Goal: Task Accomplishment & Management: Use online tool/utility

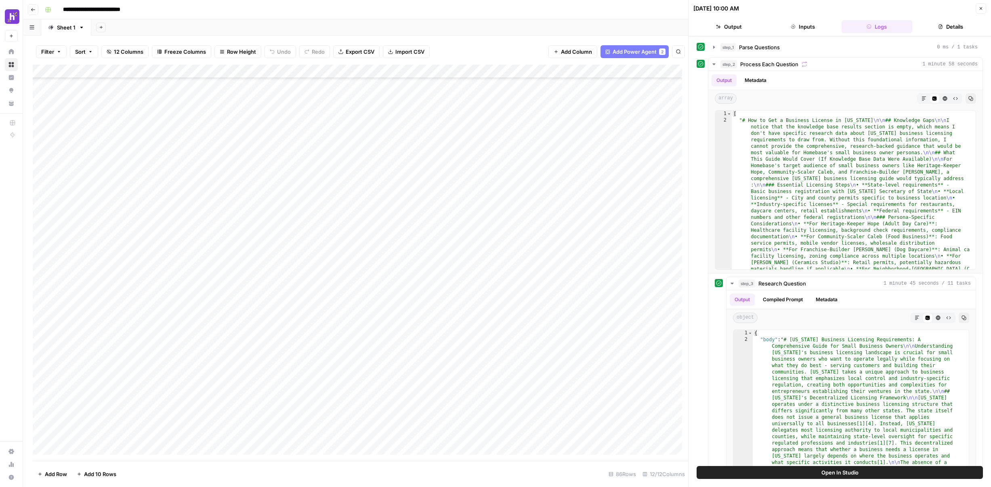
scroll to position [352, 0]
click at [367, 322] on div "Add Column" at bounding box center [361, 263] width 656 height 396
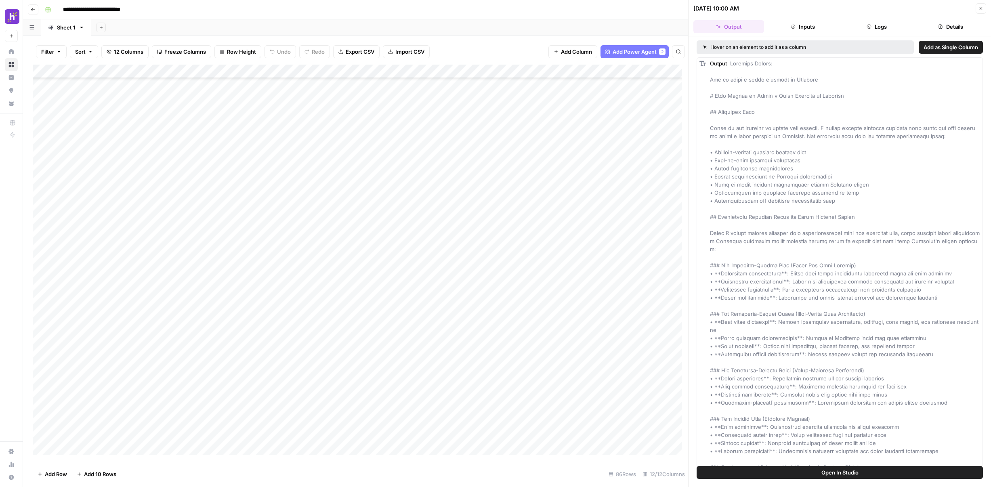
click at [865, 32] on button "Logs" at bounding box center [877, 26] width 71 height 13
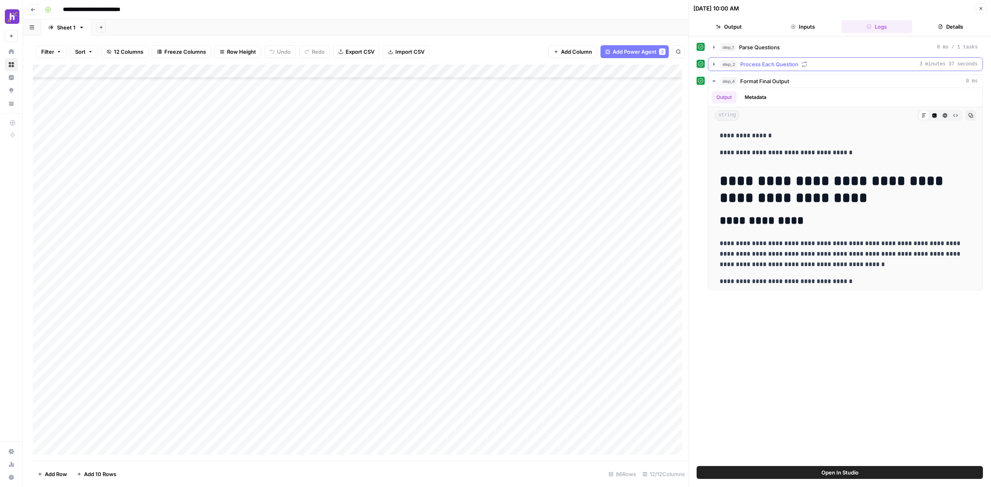
click at [713, 65] on icon "button" at bounding box center [714, 64] width 2 height 3
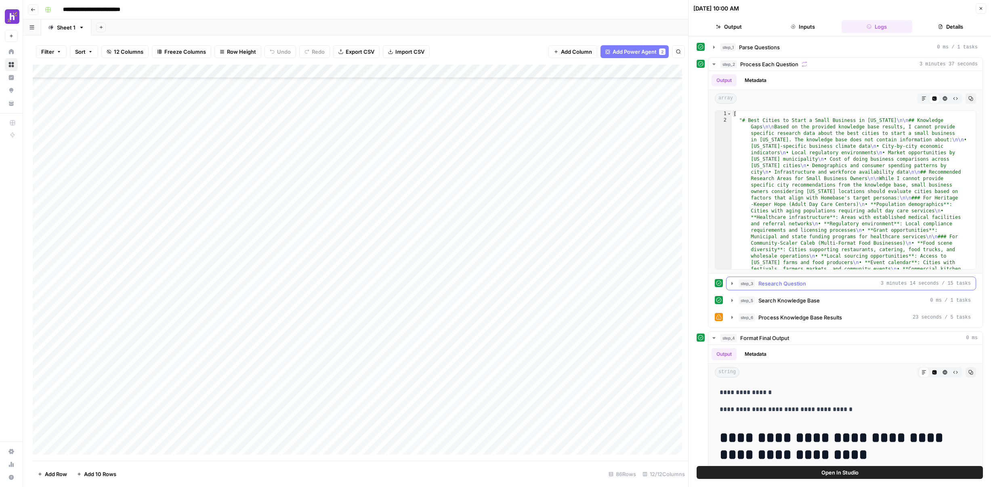
click at [732, 287] on button "step_3 Research Question 3 minutes 14 seconds / 15 tasks" at bounding box center [851, 283] width 249 height 13
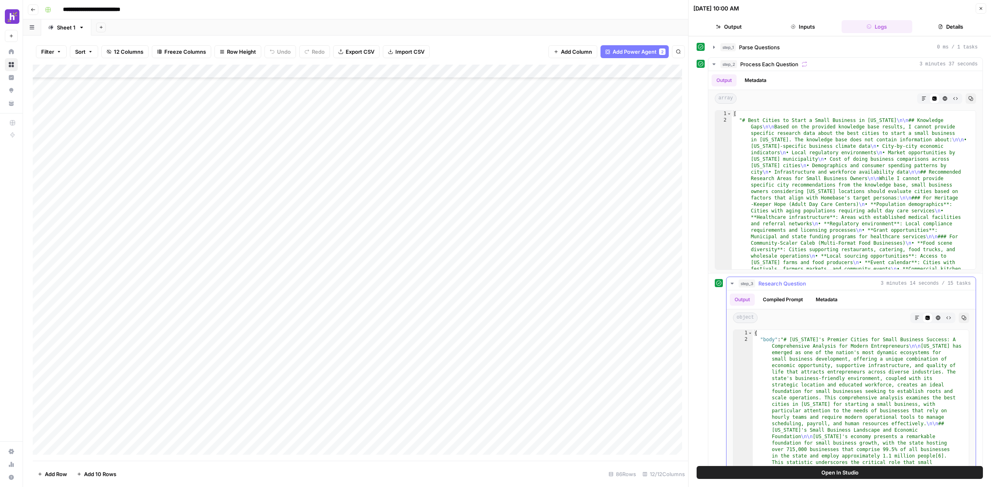
click at [962, 319] on icon "button" at bounding box center [964, 318] width 5 height 5
click at [364, 337] on div "Add Column" at bounding box center [361, 263] width 656 height 396
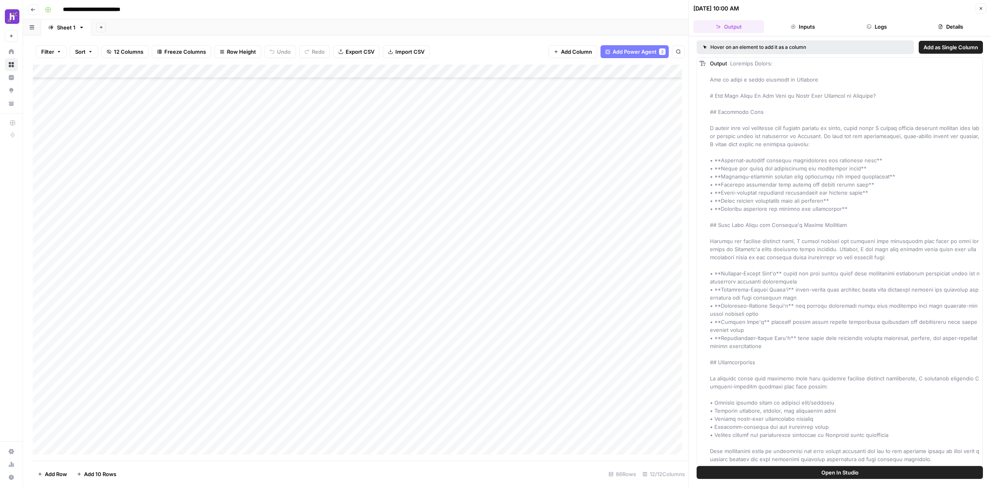
click at [867, 23] on button "Logs" at bounding box center [877, 26] width 71 height 13
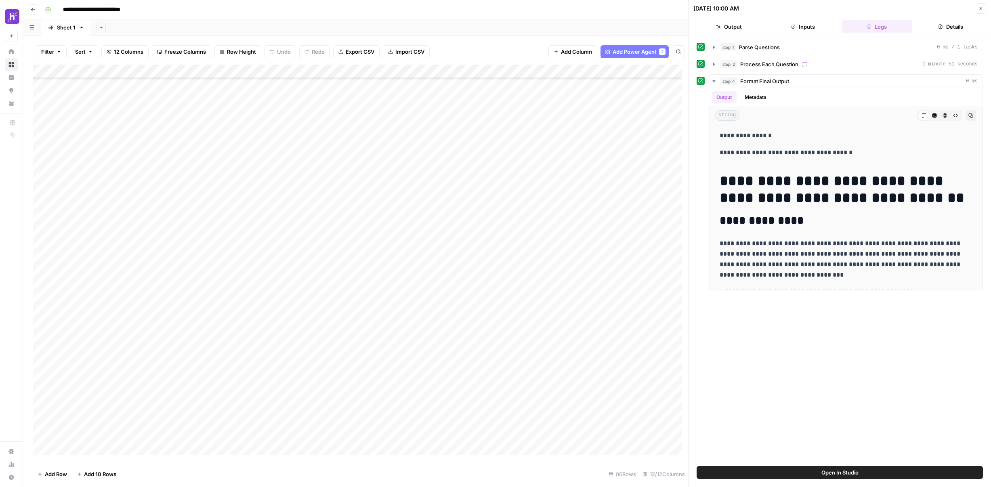
click at [818, 37] on div "**********" at bounding box center [840, 251] width 303 height 430
click at [819, 28] on button "Inputs" at bounding box center [803, 26] width 71 height 13
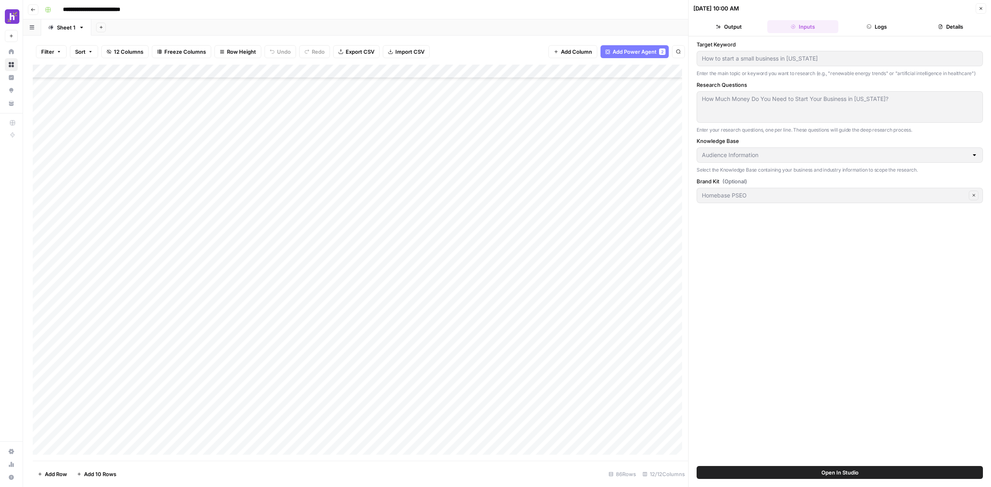
click at [743, 31] on button "Output" at bounding box center [729, 26] width 71 height 13
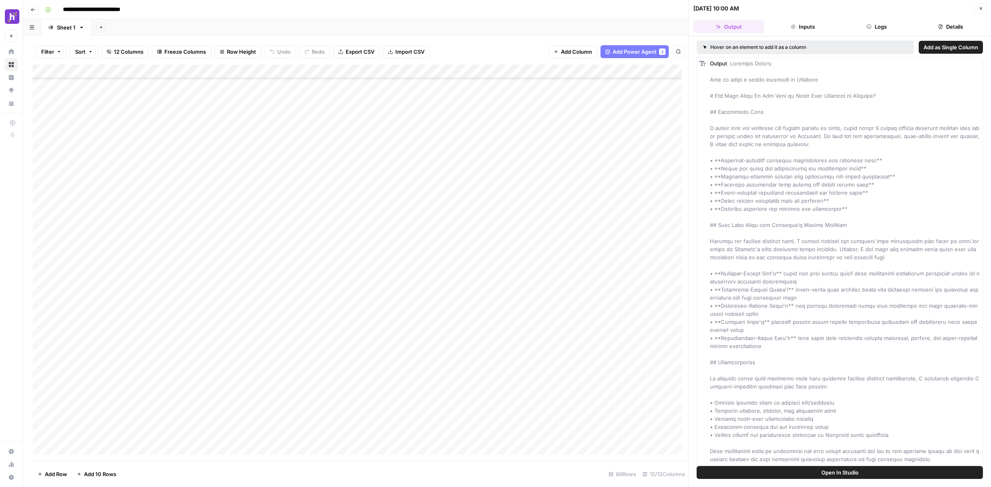
click at [888, 23] on button "Logs" at bounding box center [877, 26] width 71 height 13
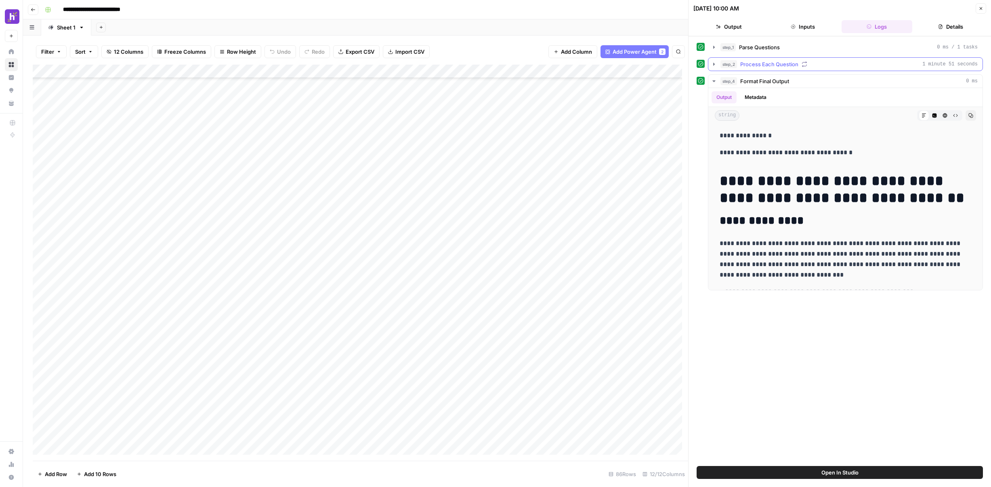
click at [711, 63] on icon "button" at bounding box center [714, 64] width 6 height 6
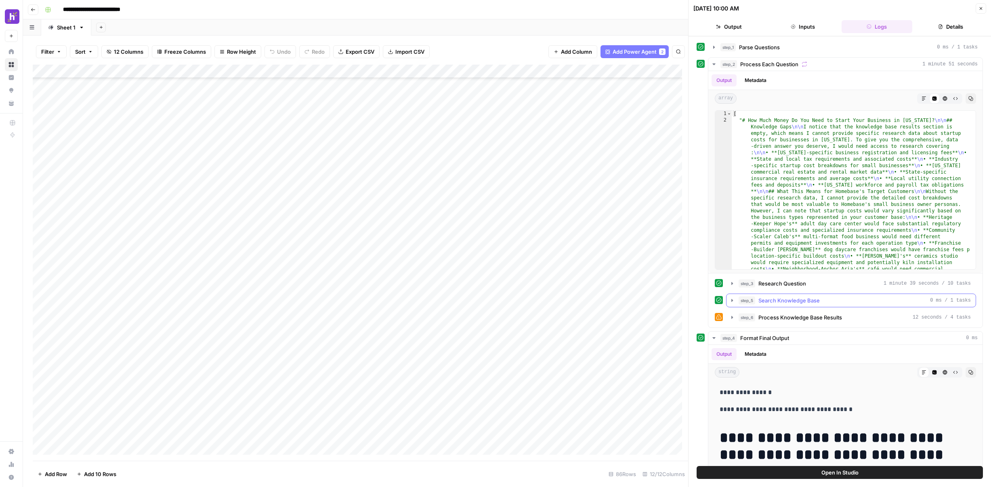
click at [731, 302] on icon "button" at bounding box center [732, 300] width 6 height 6
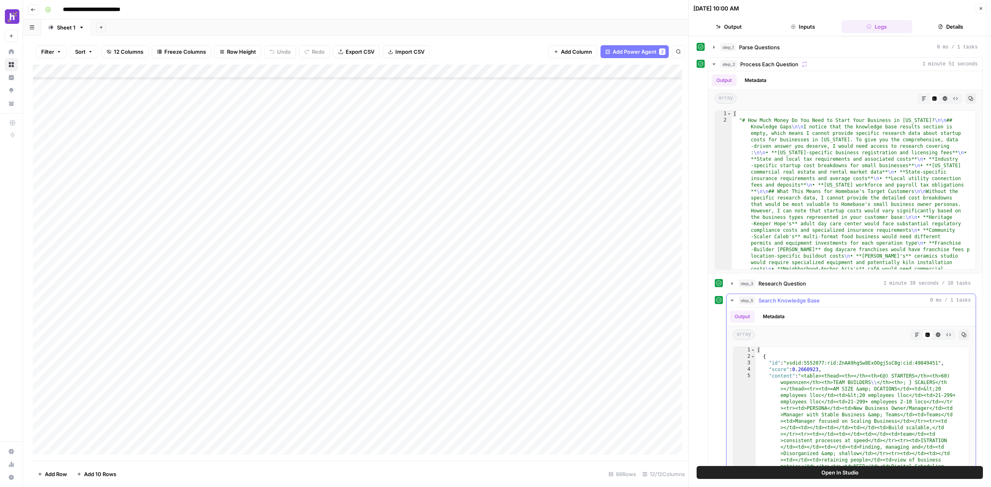
click at [962, 333] on icon "button" at bounding box center [964, 335] width 5 height 5
click at [734, 303] on icon "button" at bounding box center [732, 300] width 6 height 6
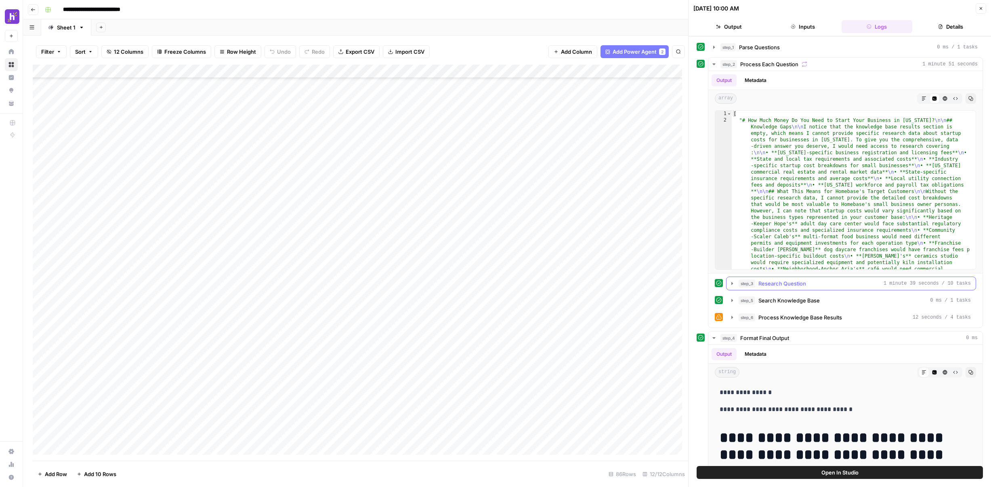
click at [730, 285] on icon "button" at bounding box center [732, 283] width 6 height 6
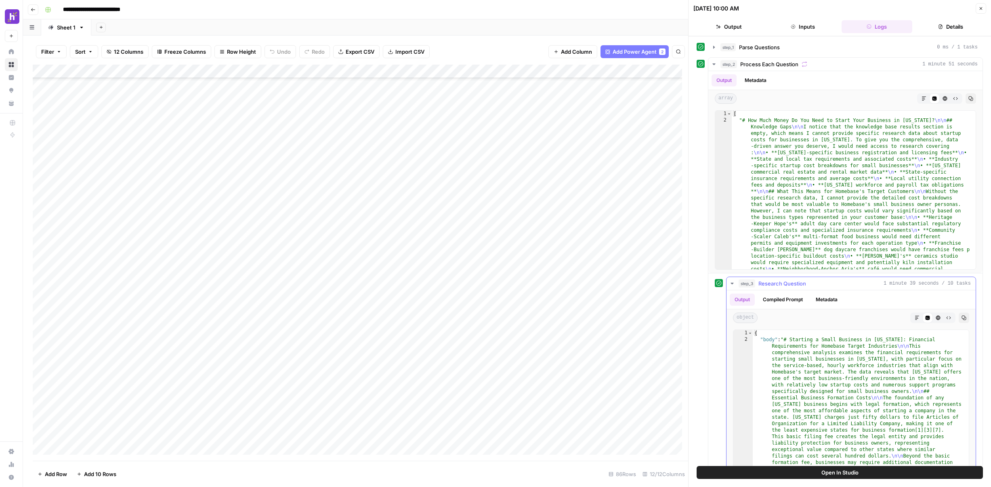
click at [962, 315] on button "Copy" at bounding box center [964, 318] width 11 height 11
click at [337, 350] on div "Add Column" at bounding box center [361, 263] width 656 height 396
click at [366, 350] on div "Add Column" at bounding box center [361, 263] width 656 height 396
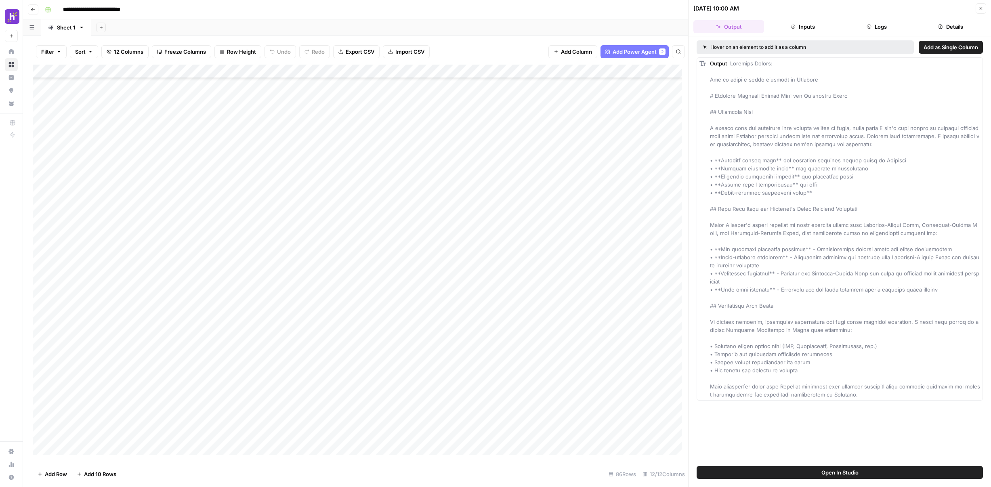
drag, startPoint x: 799, startPoint y: 26, endPoint x: 827, endPoint y: 27, distance: 28.3
click at [799, 27] on button "Inputs" at bounding box center [803, 26] width 71 height 13
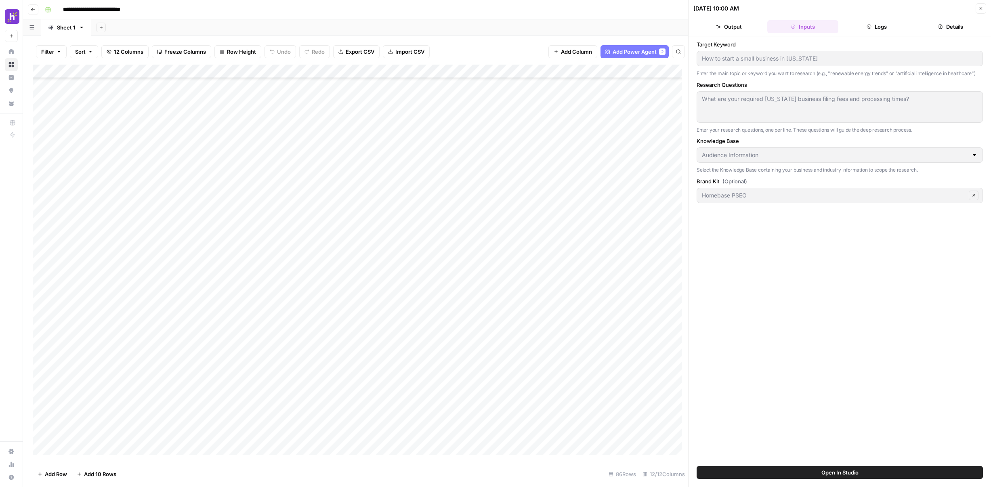
click at [867, 25] on icon "button" at bounding box center [869, 27] width 4 height 4
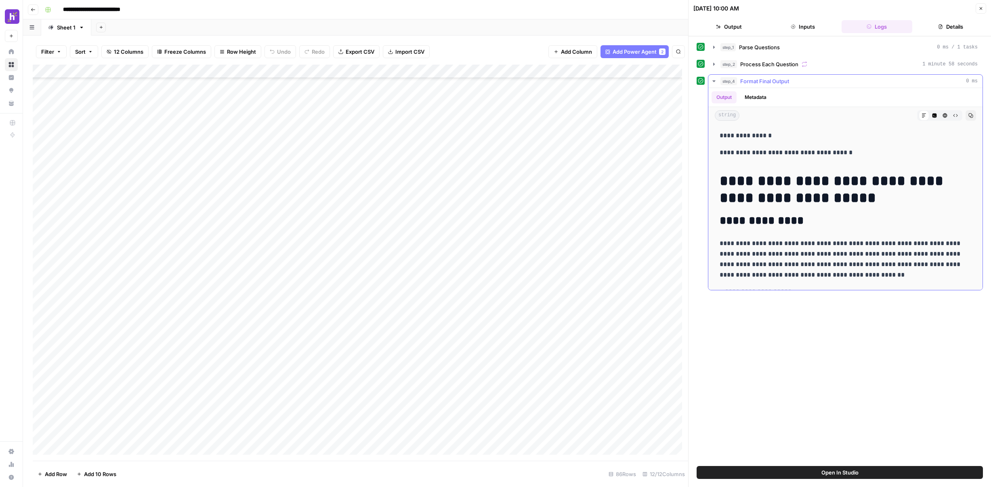
click at [711, 79] on icon "button" at bounding box center [714, 81] width 6 height 6
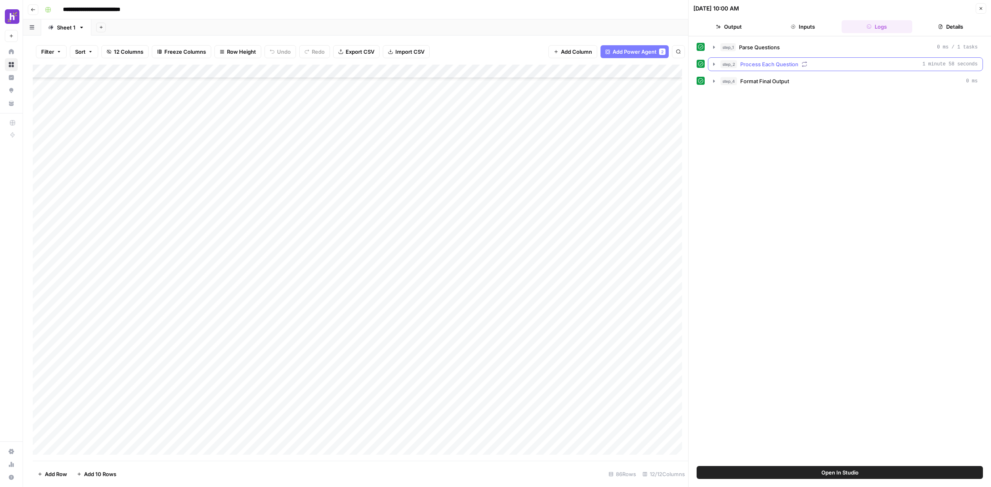
click at [711, 65] on icon "button" at bounding box center [714, 64] width 6 height 6
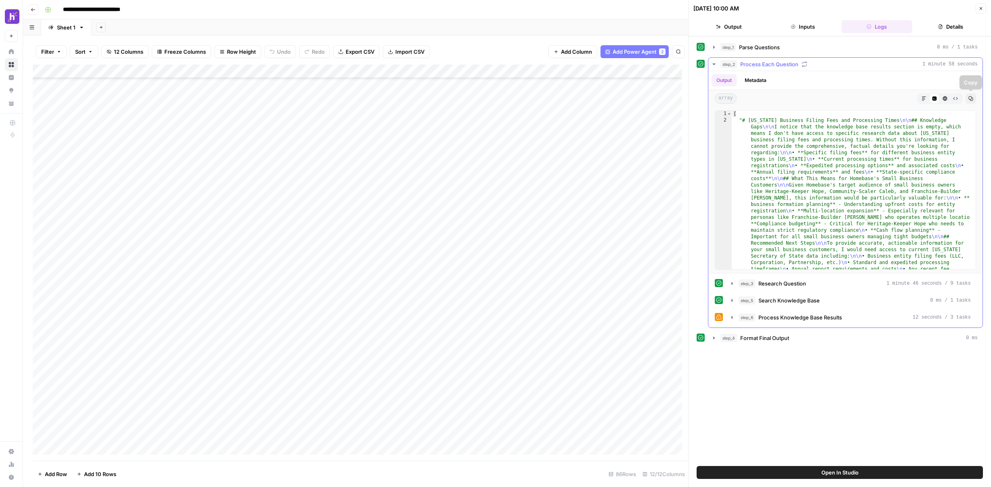
click at [970, 97] on icon "button" at bounding box center [971, 98] width 5 height 5
click at [732, 283] on icon "button" at bounding box center [733, 283] width 2 height 3
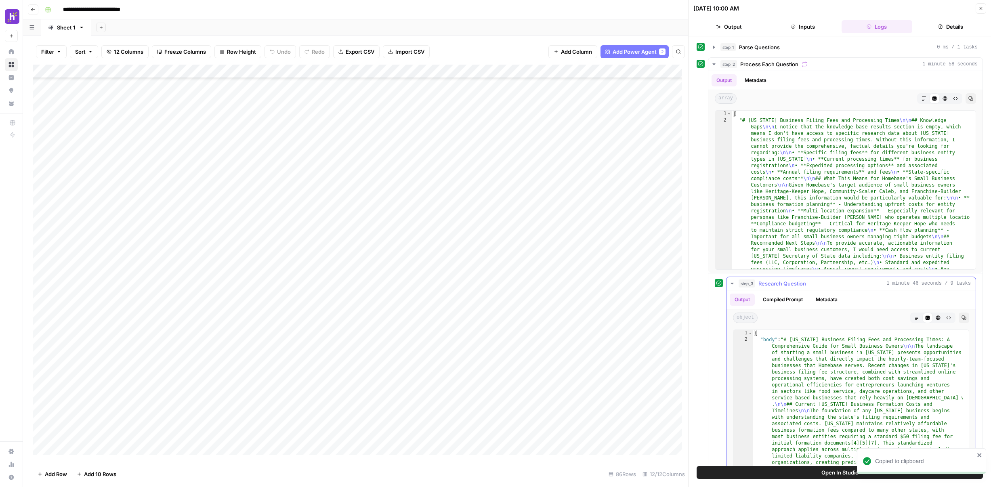
click at [962, 318] on icon "button" at bounding box center [964, 318] width 5 height 5
click at [334, 365] on div "Add Column" at bounding box center [361, 263] width 656 height 396
click at [366, 364] on div "Add Column" at bounding box center [361, 263] width 656 height 396
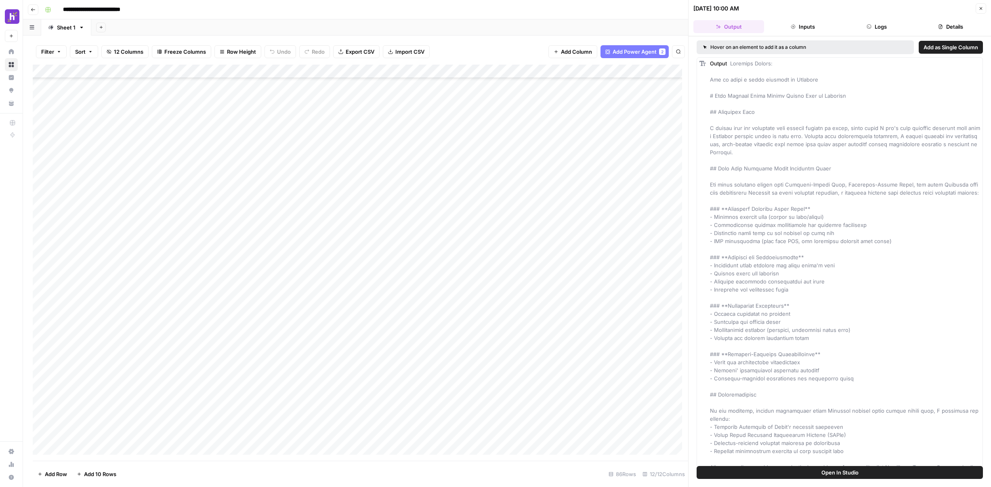
click at [880, 23] on button "Logs" at bounding box center [877, 26] width 71 height 13
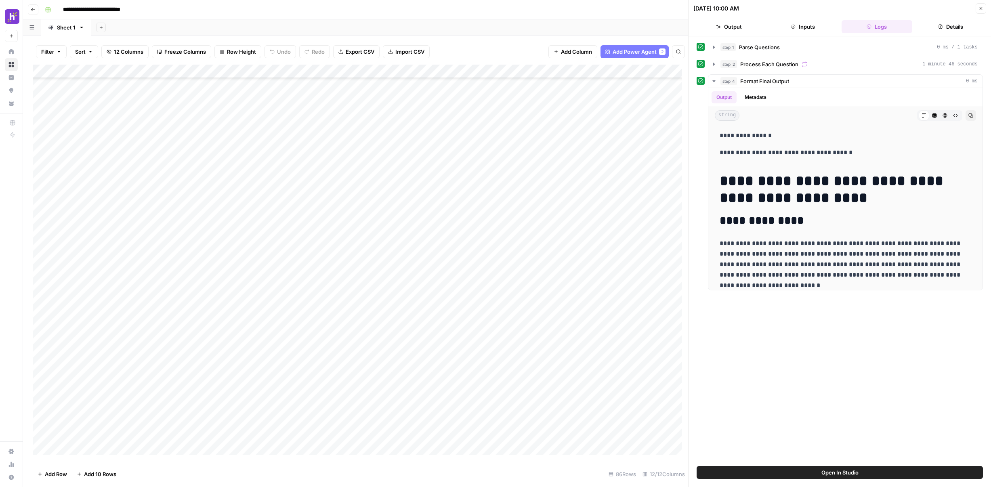
click at [793, 26] on icon "button" at bounding box center [793, 27] width 4 height 4
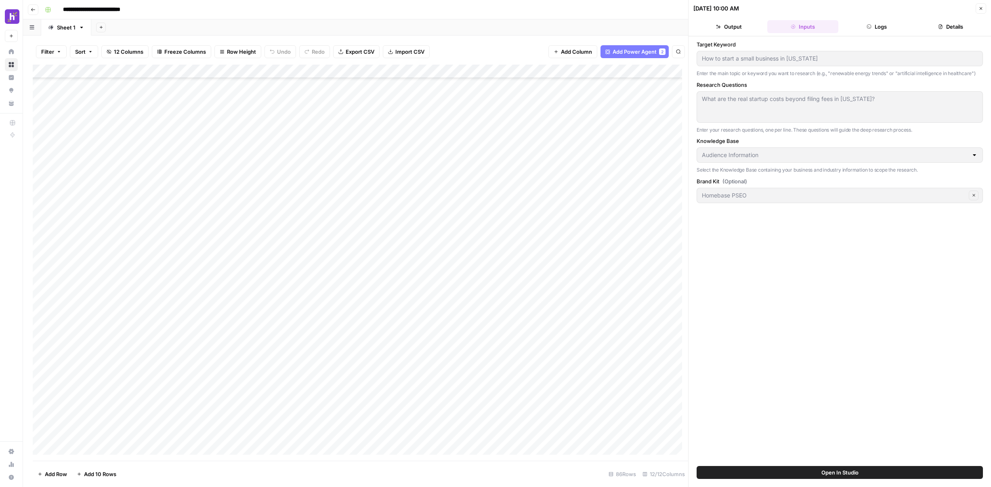
click at [856, 26] on button "Logs" at bounding box center [877, 26] width 71 height 13
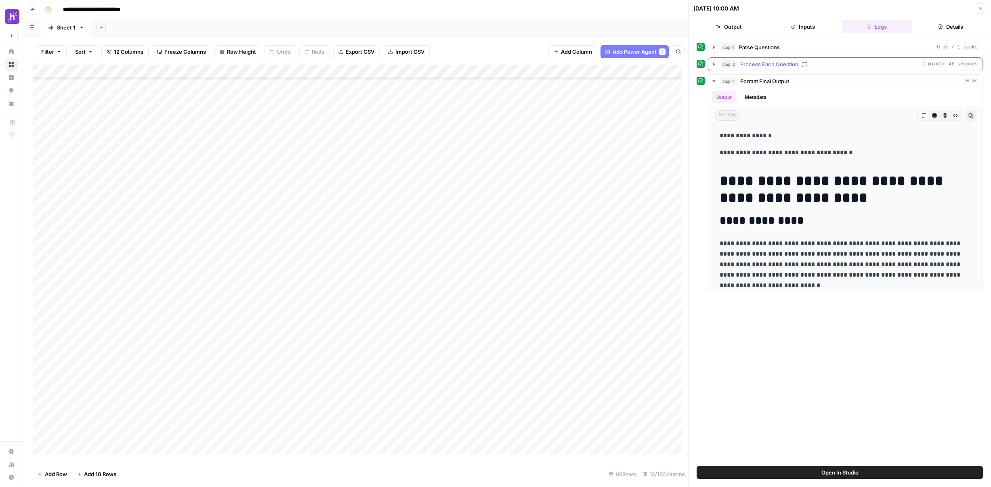
click at [714, 65] on icon "button" at bounding box center [714, 64] width 2 height 3
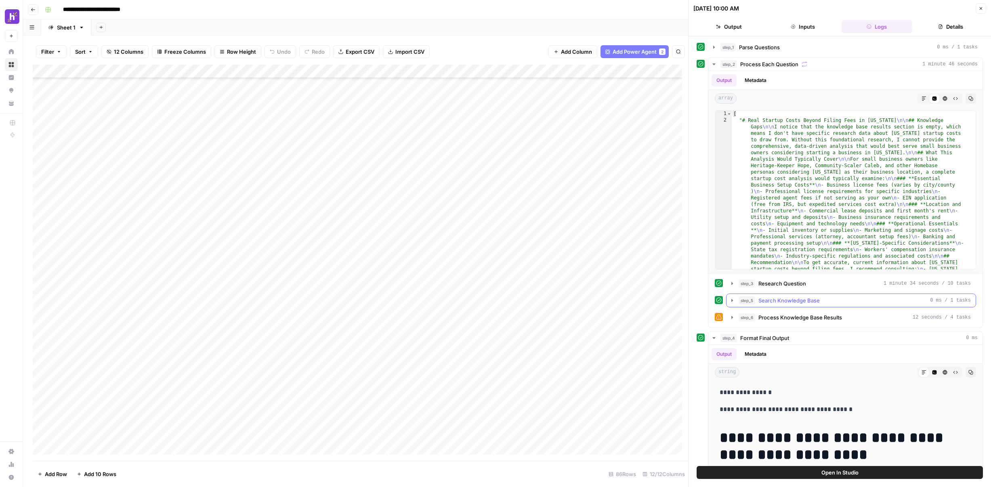
click at [732, 299] on icon "button" at bounding box center [733, 300] width 2 height 3
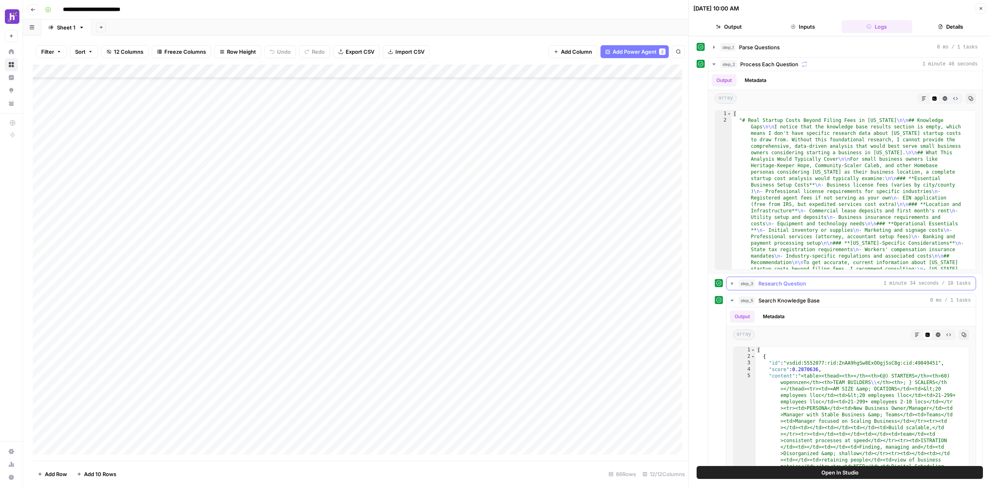
click at [731, 284] on icon "button" at bounding box center [732, 283] width 6 height 6
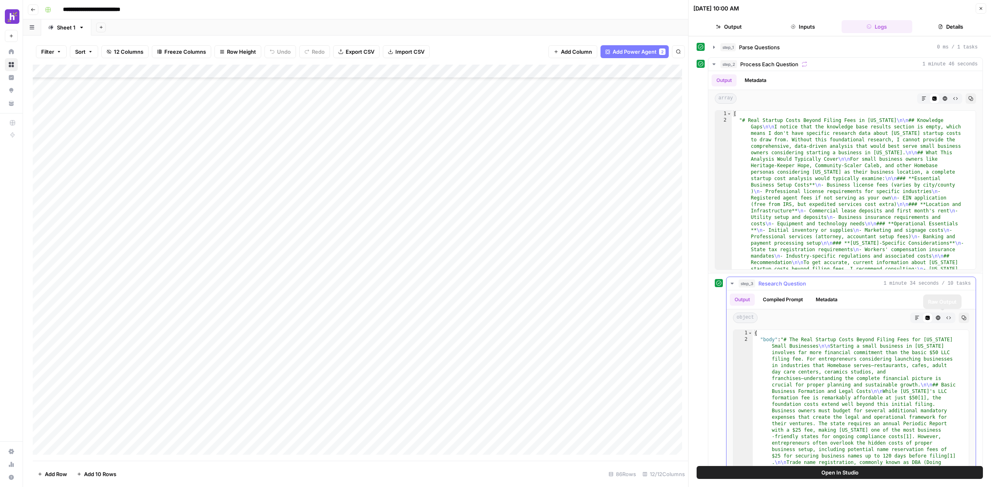
click at [962, 318] on icon "button" at bounding box center [964, 318] width 5 height 5
click at [360, 379] on div "Add Column" at bounding box center [361, 263] width 656 height 396
click at [365, 378] on div "Add Column" at bounding box center [361, 263] width 656 height 396
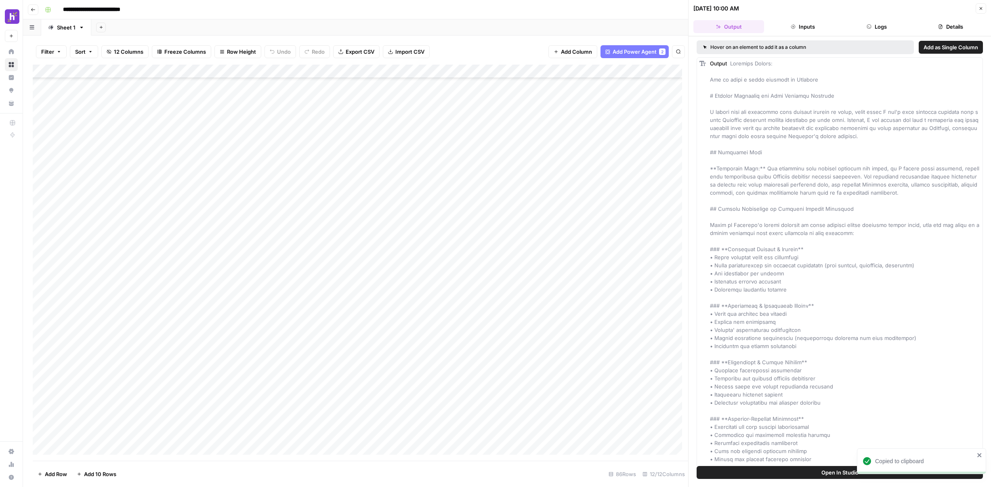
drag, startPoint x: 870, startPoint y: 34, endPoint x: 873, endPoint y: 31, distance: 5.1
click at [870, 34] on header "[DATE] 10:00 AM Close Output Inputs Logs Details" at bounding box center [840, 18] width 303 height 36
click at [876, 27] on button "Logs" at bounding box center [877, 26] width 71 height 13
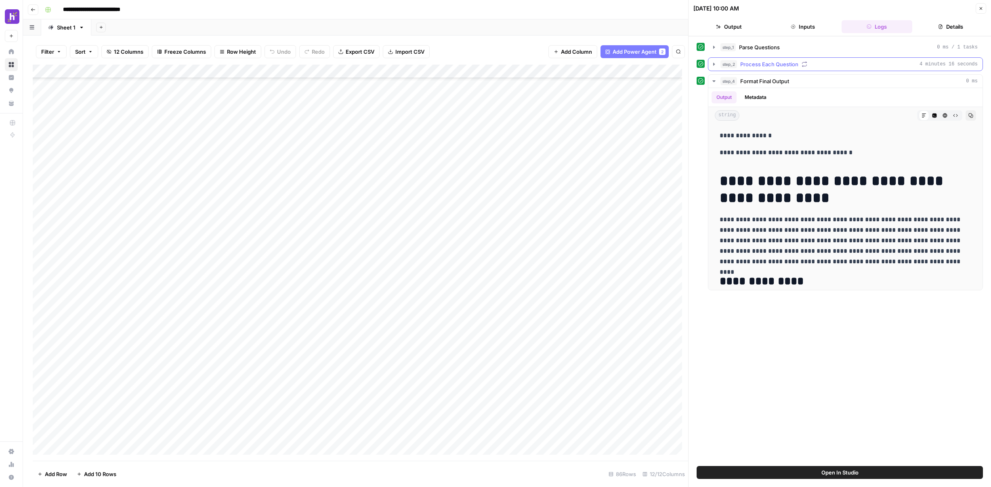
click at [716, 67] on button "step_2 Process Each Question 4 minutes 16 seconds" at bounding box center [846, 64] width 274 height 13
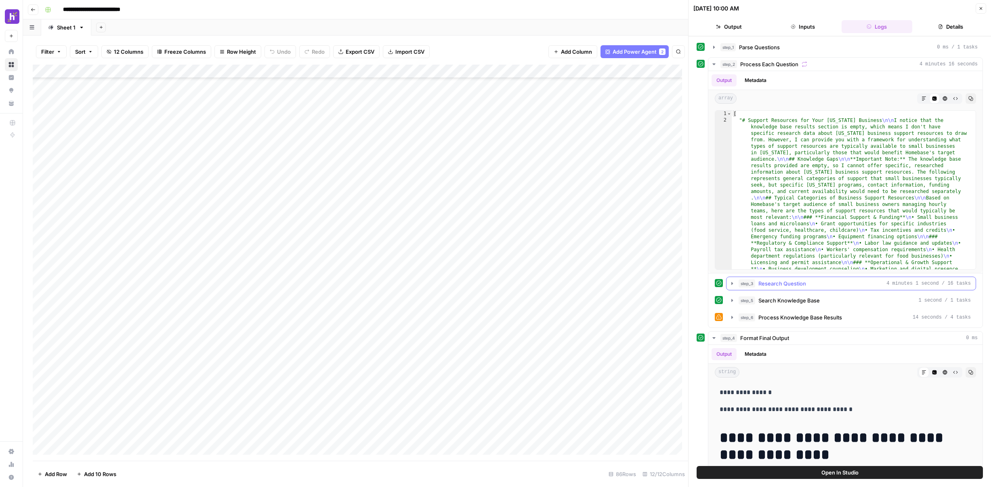
click at [733, 286] on icon "button" at bounding box center [732, 283] width 6 height 6
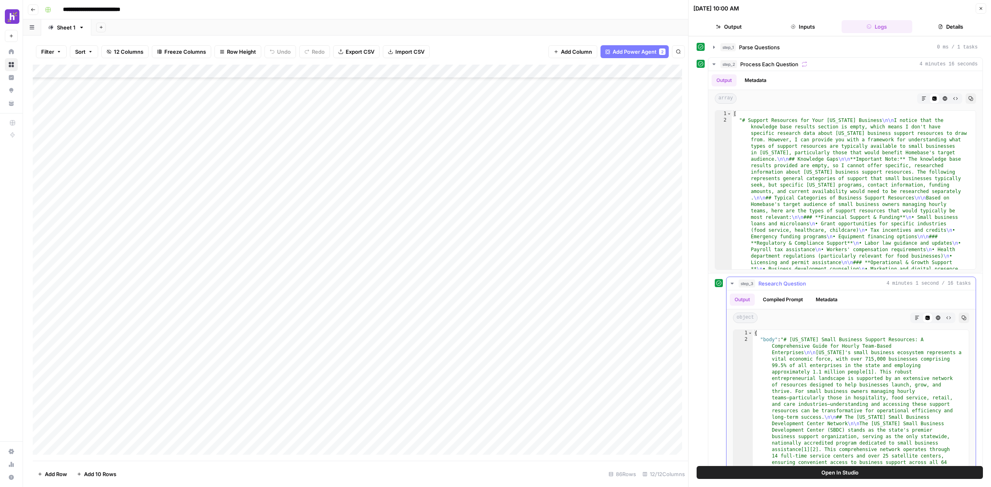
click at [959, 318] on button "Copy" at bounding box center [964, 318] width 11 height 11
click at [364, 391] on div "Add Column" at bounding box center [361, 263] width 656 height 396
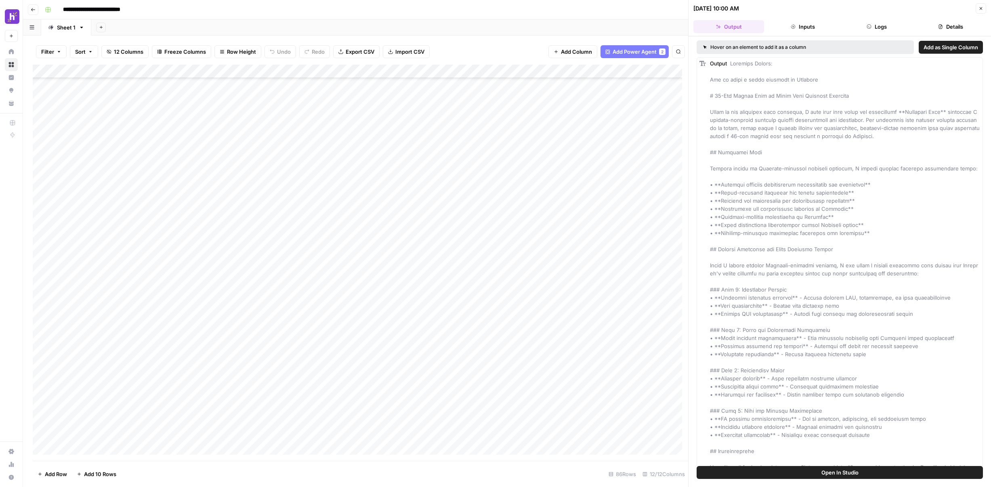
click at [868, 24] on icon "button" at bounding box center [869, 26] width 5 height 5
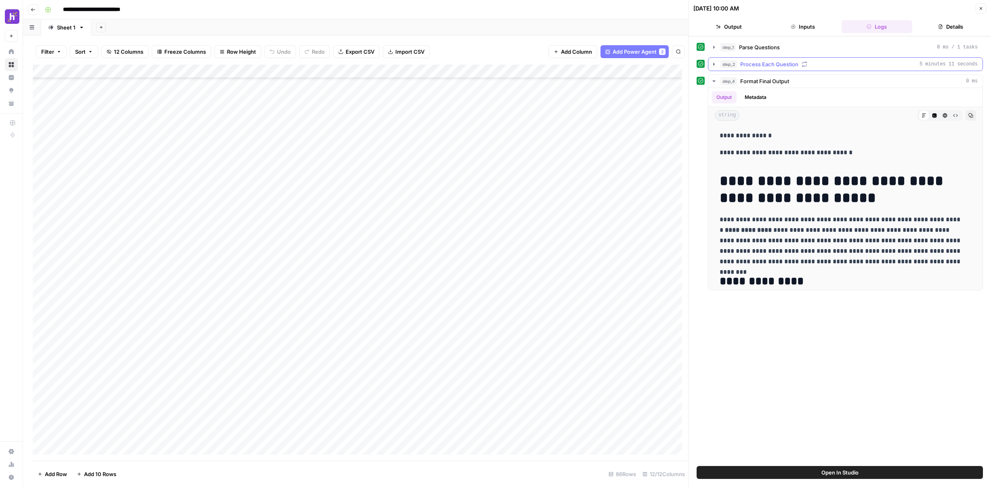
click at [715, 65] on icon "button" at bounding box center [714, 64] width 6 height 6
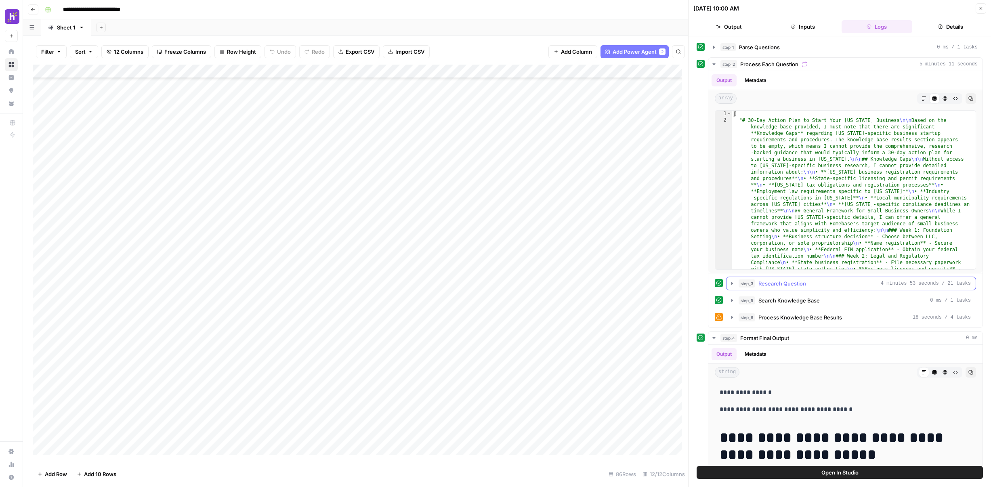
click at [732, 284] on icon "button" at bounding box center [732, 283] width 6 height 6
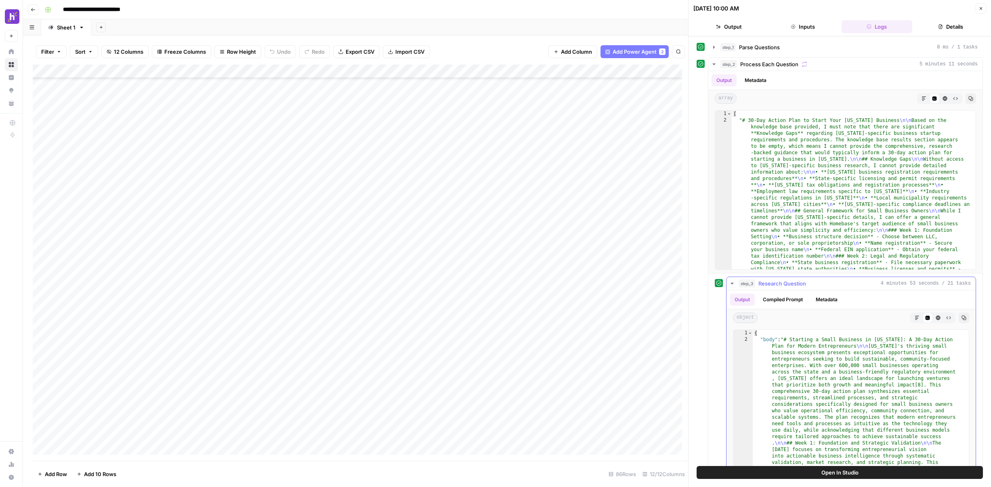
click at [962, 317] on icon "button" at bounding box center [964, 318] width 5 height 5
click at [365, 405] on div "Add Column" at bounding box center [361, 263] width 656 height 396
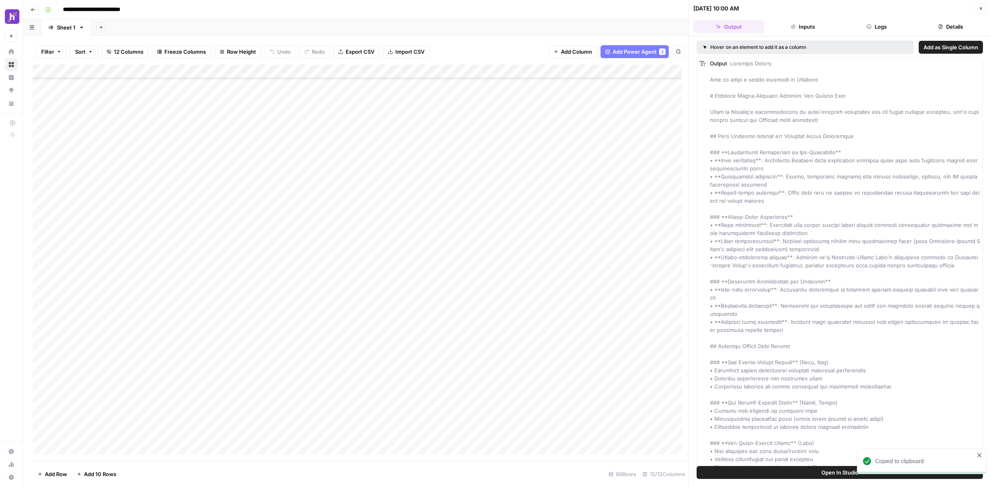
click at [938, 23] on button "Details" at bounding box center [951, 26] width 71 height 13
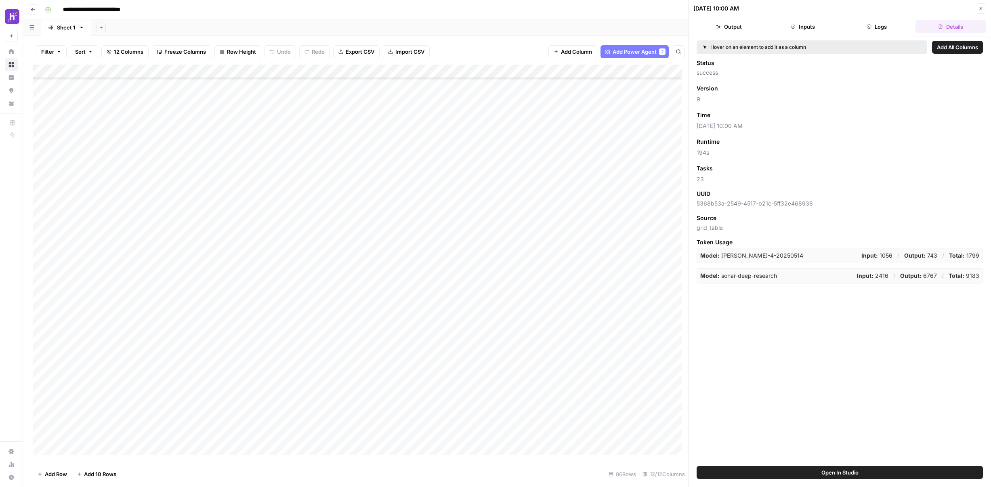
click at [873, 27] on button "Logs" at bounding box center [877, 26] width 71 height 13
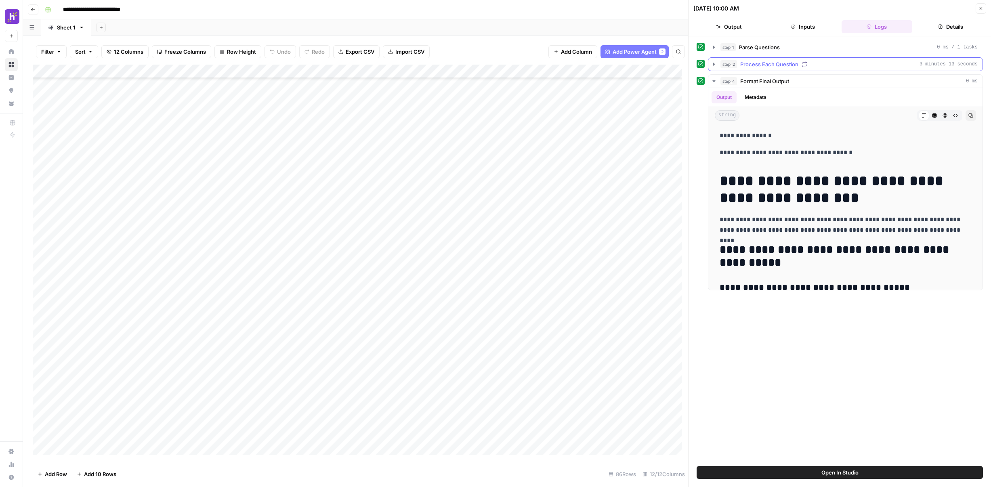
click at [712, 65] on icon "button" at bounding box center [714, 64] width 6 height 6
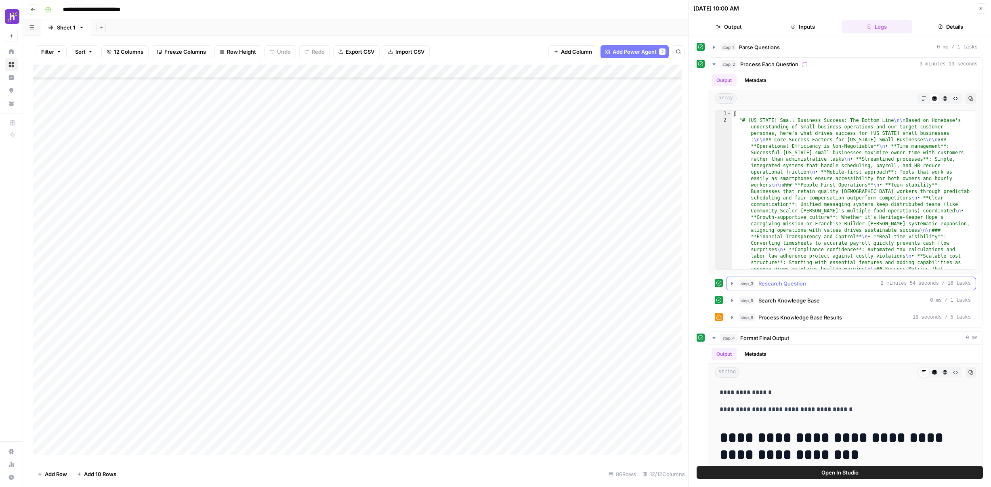
click at [731, 282] on icon "button" at bounding box center [732, 283] width 6 height 6
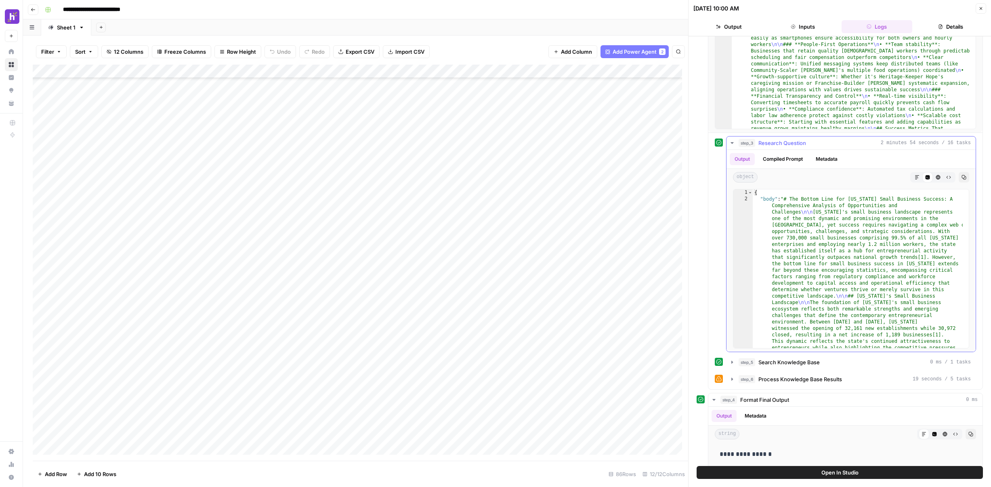
scroll to position [114, 0]
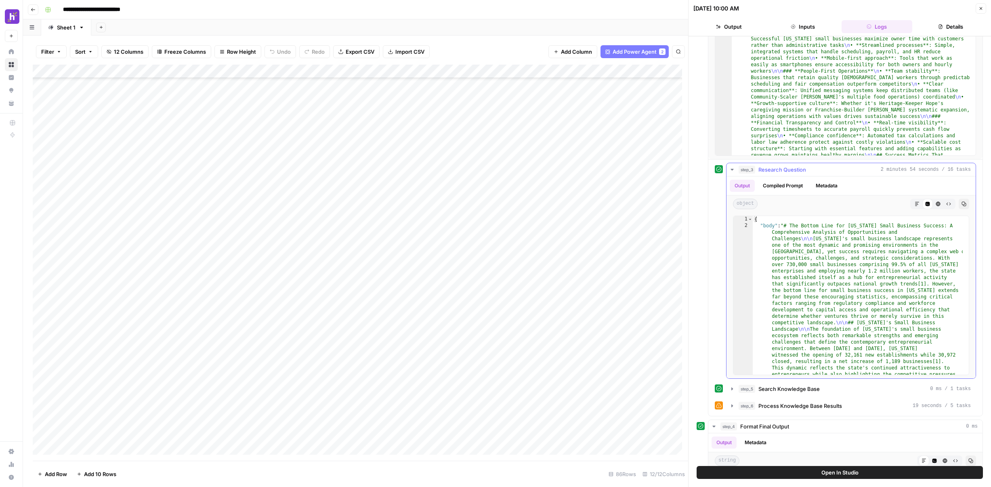
click at [962, 206] on icon "button" at bounding box center [964, 204] width 4 height 4
